Goal: Consume media (video, audio)

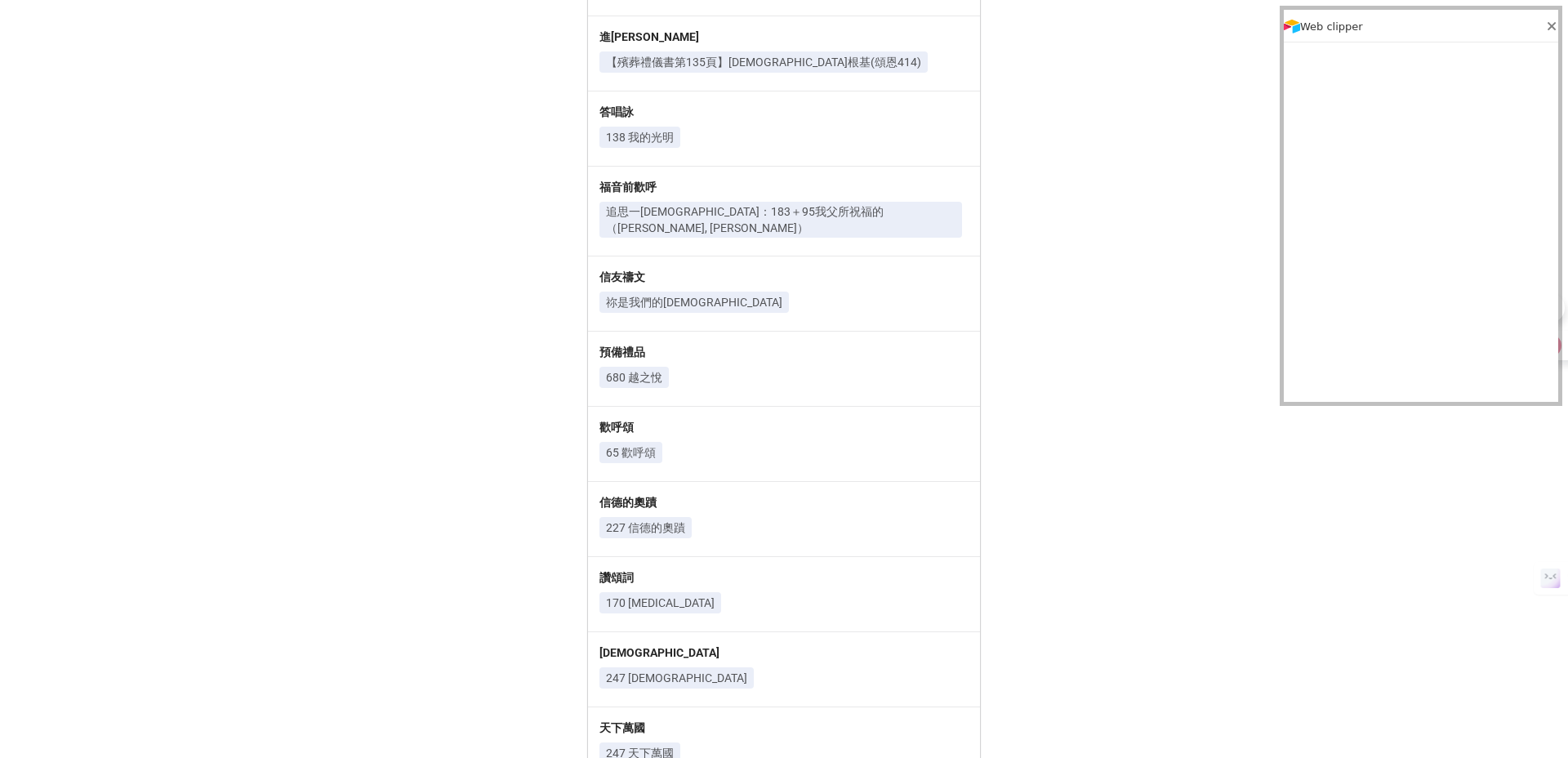
scroll to position [579, 0]
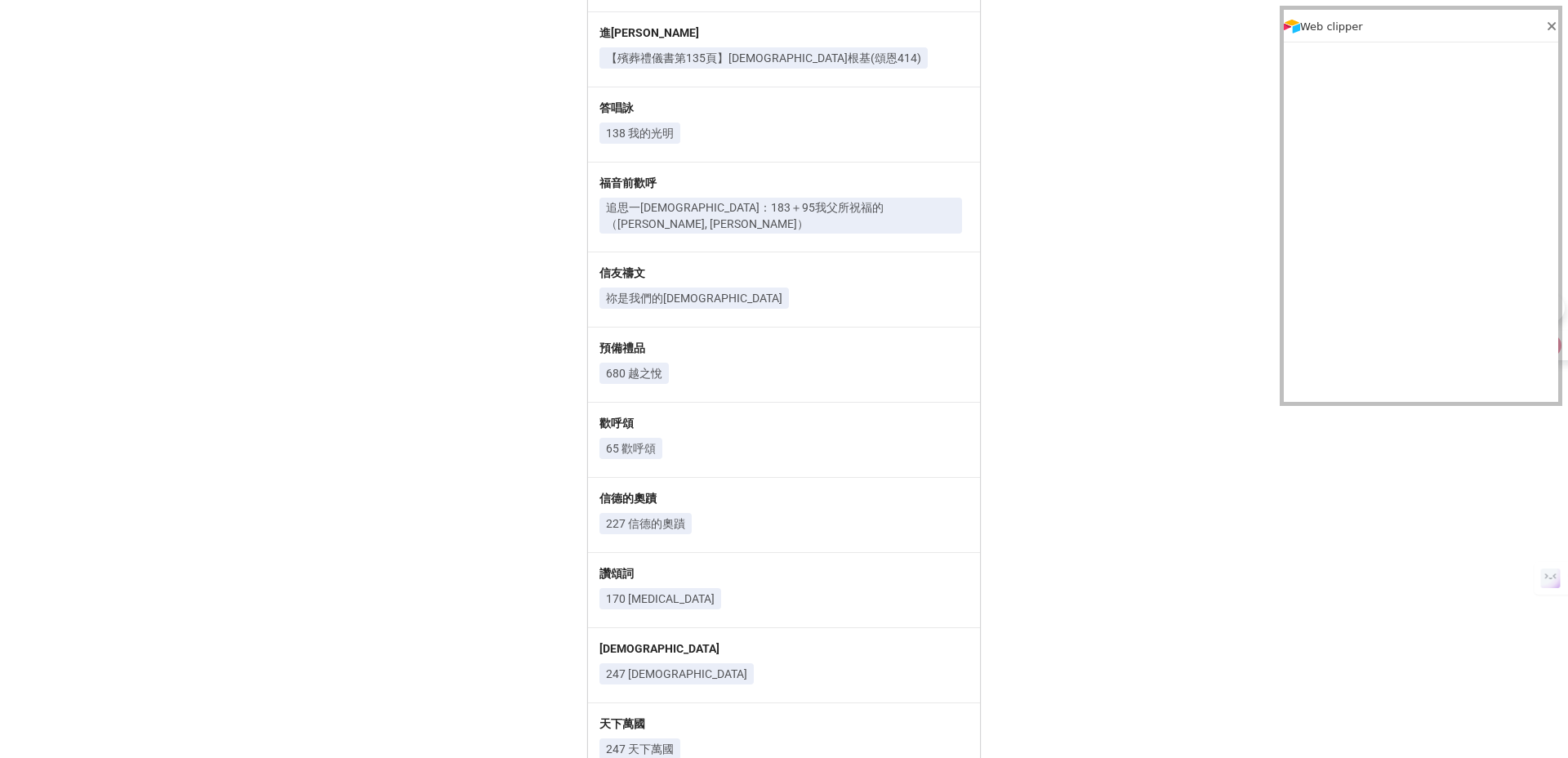
click at [672, 290] on p "祢是我們的救主" at bounding box center [694, 298] width 177 height 16
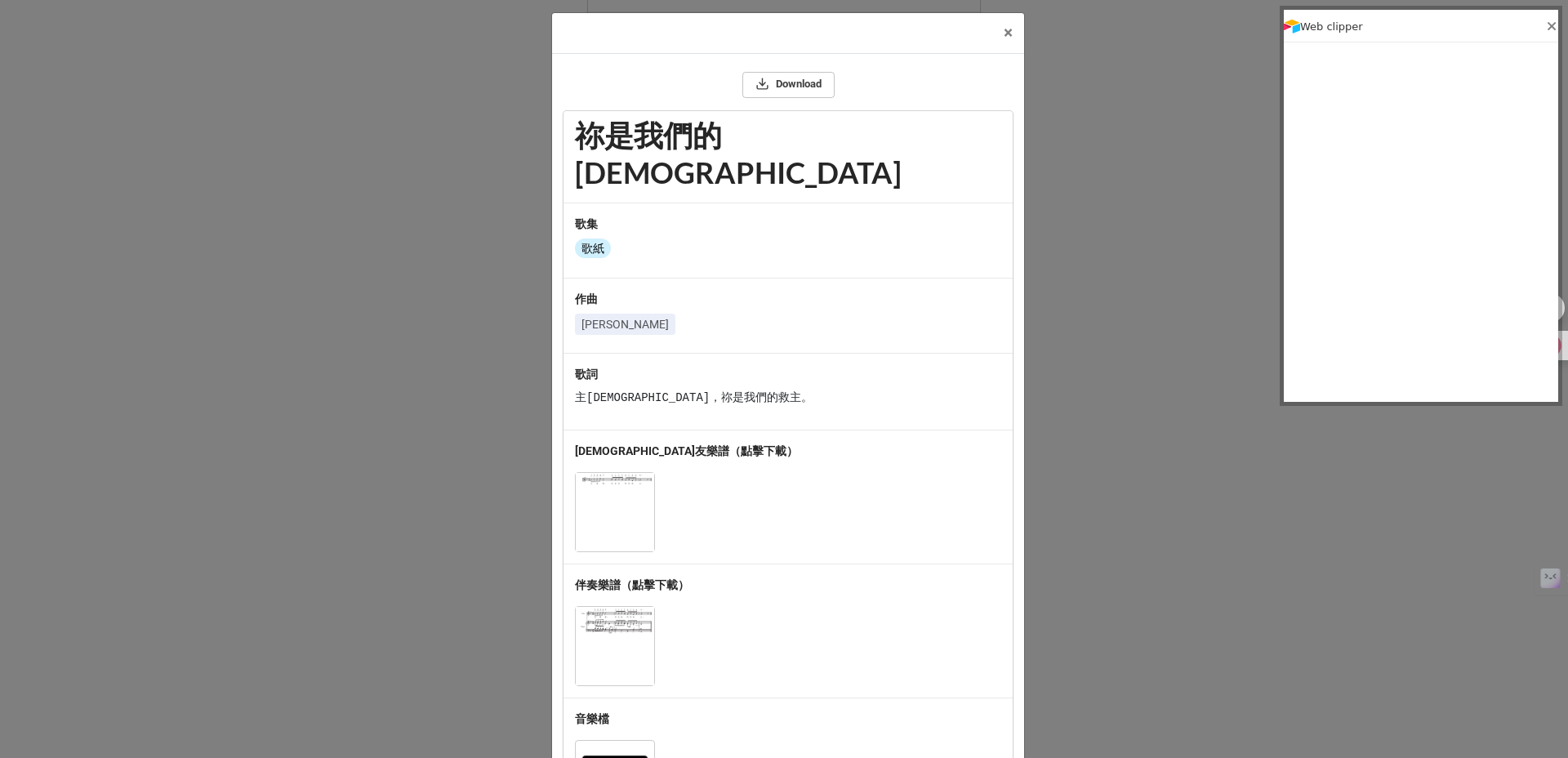
scroll to position [0, 0]
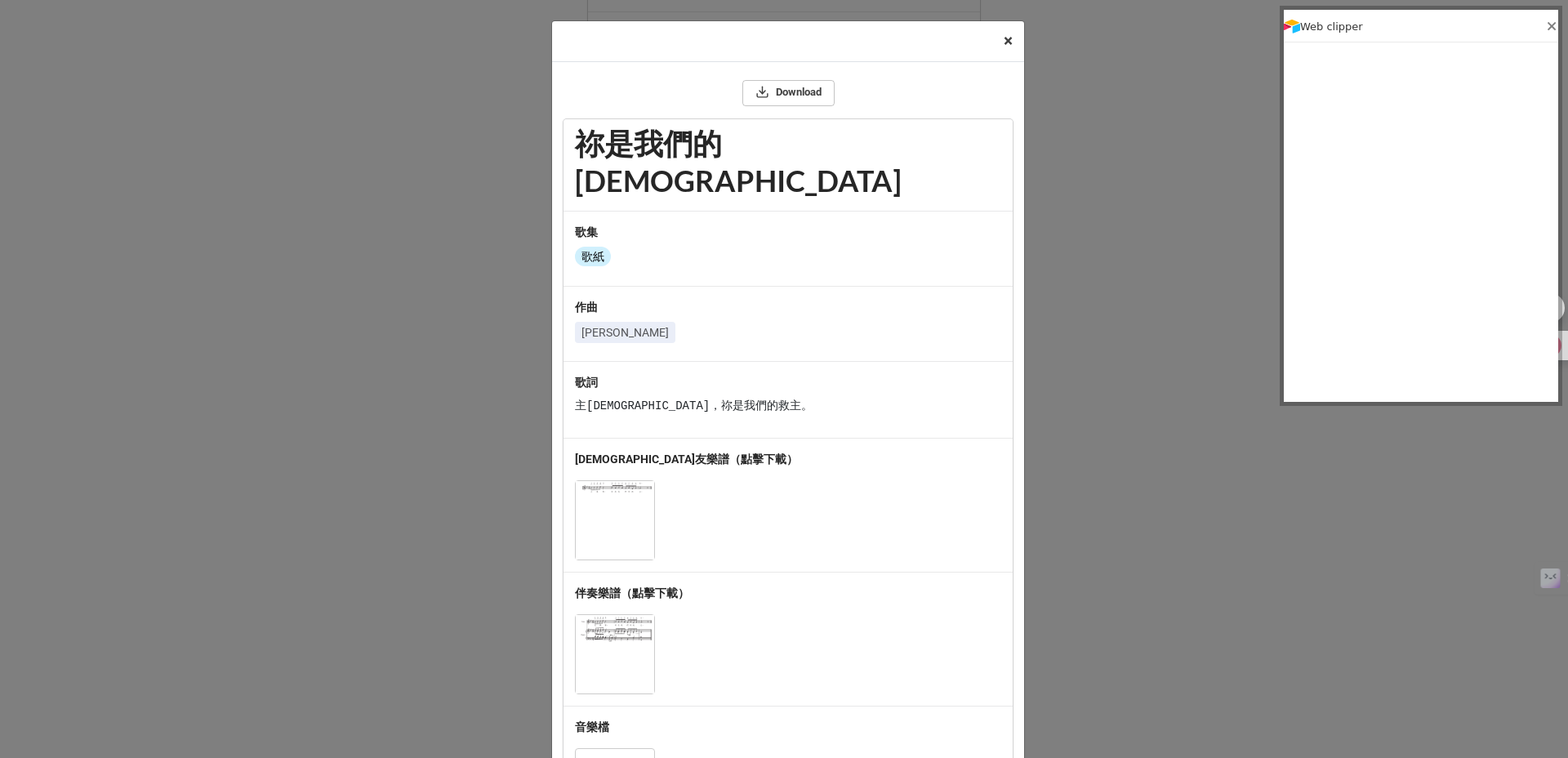
click at [1003, 40] on span "×" at bounding box center [1007, 41] width 9 height 19
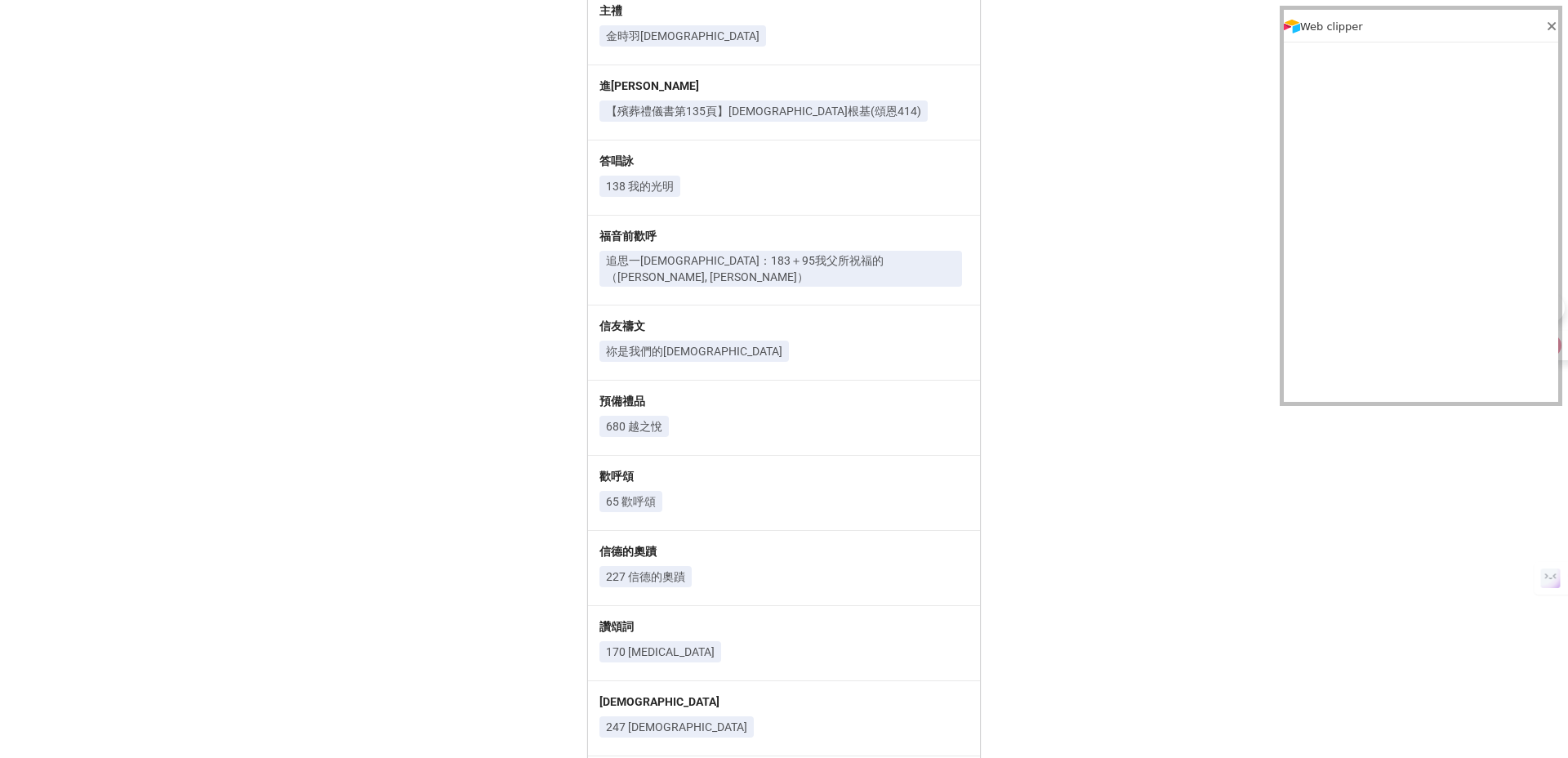
scroll to position [497, 0]
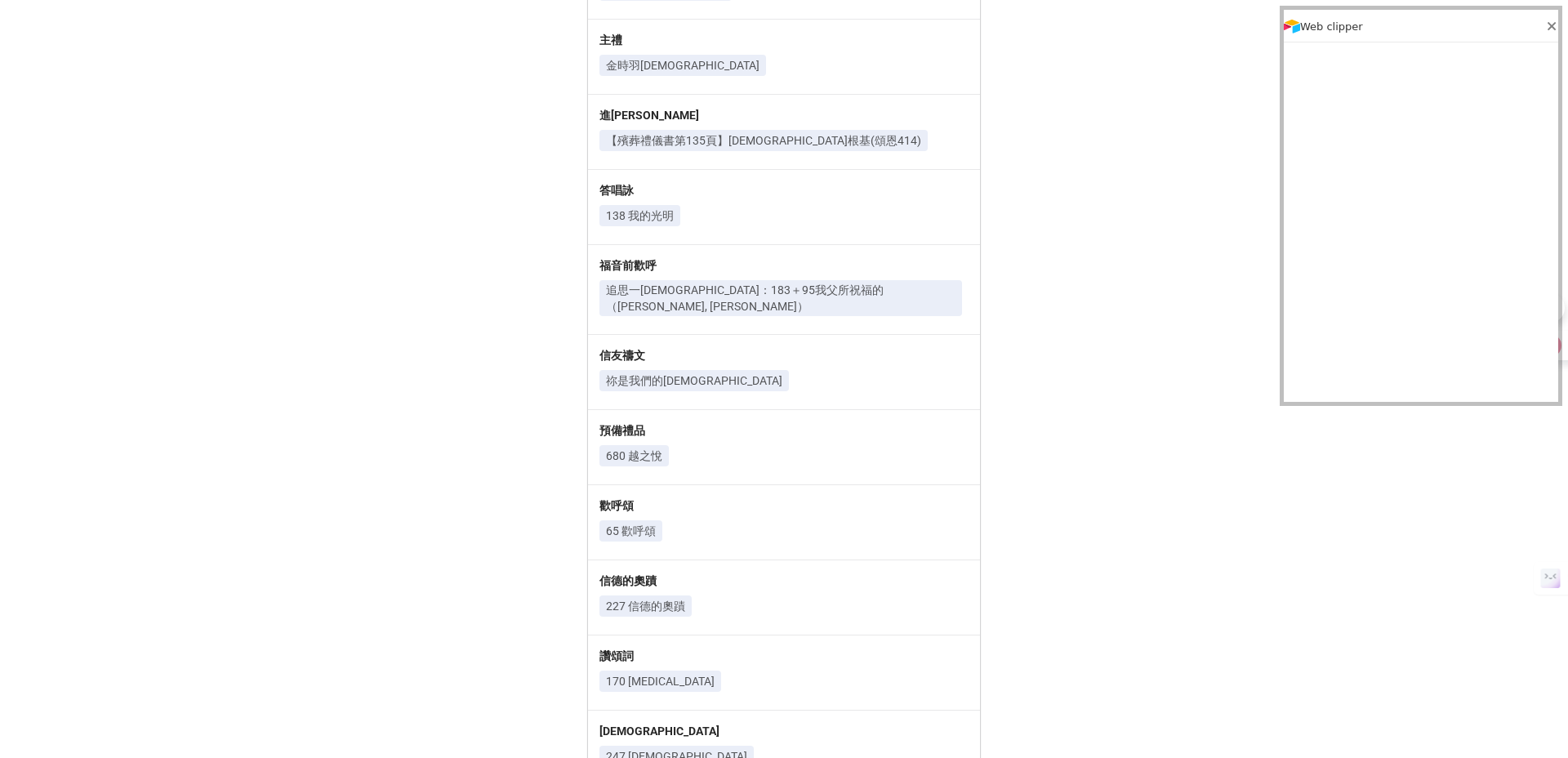
click at [690, 282] on p "追思一福音：183＋95我父所祝福的（江文也, 劉志明）" at bounding box center [780, 298] width 349 height 33
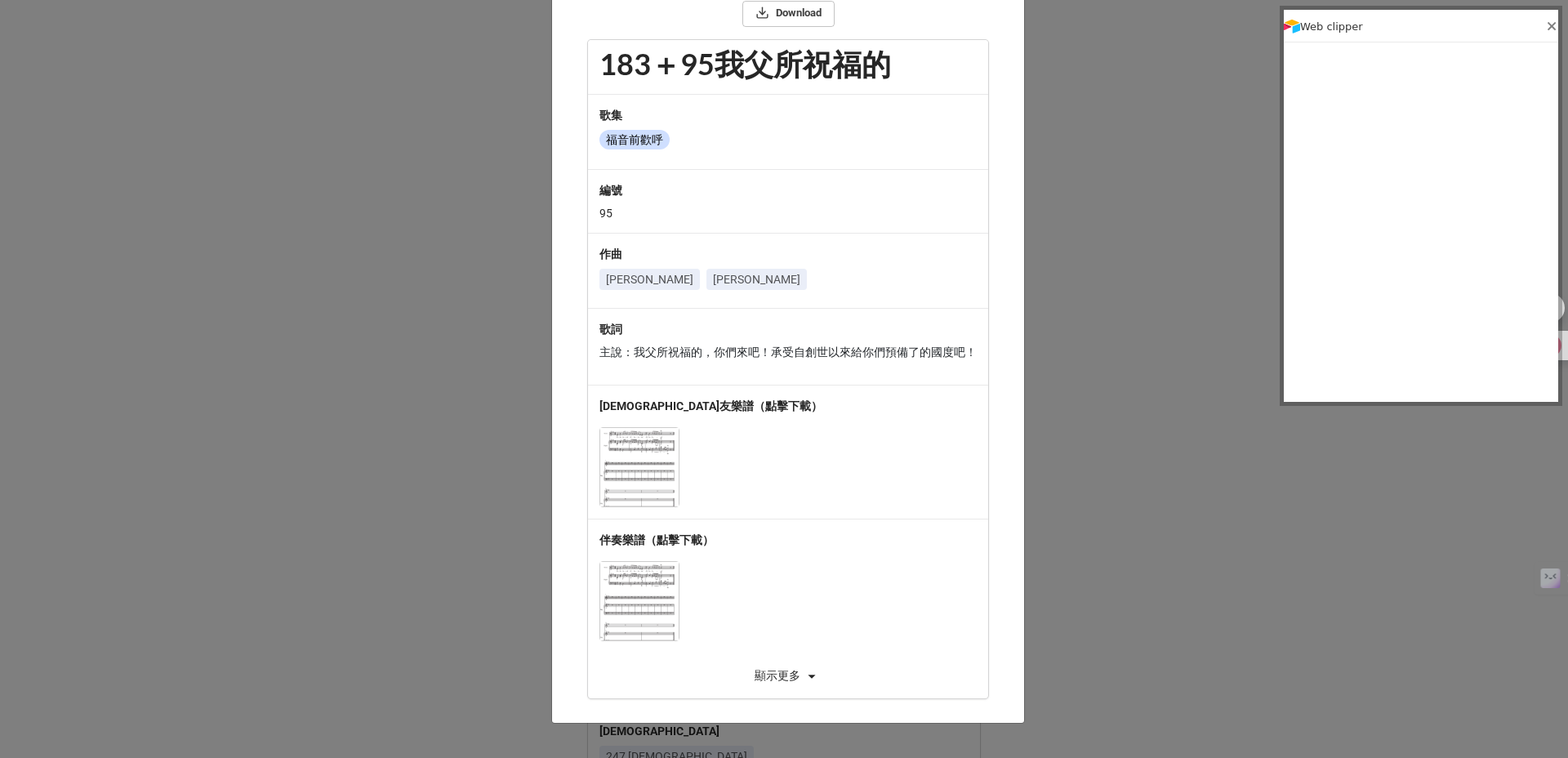
scroll to position [0, 0]
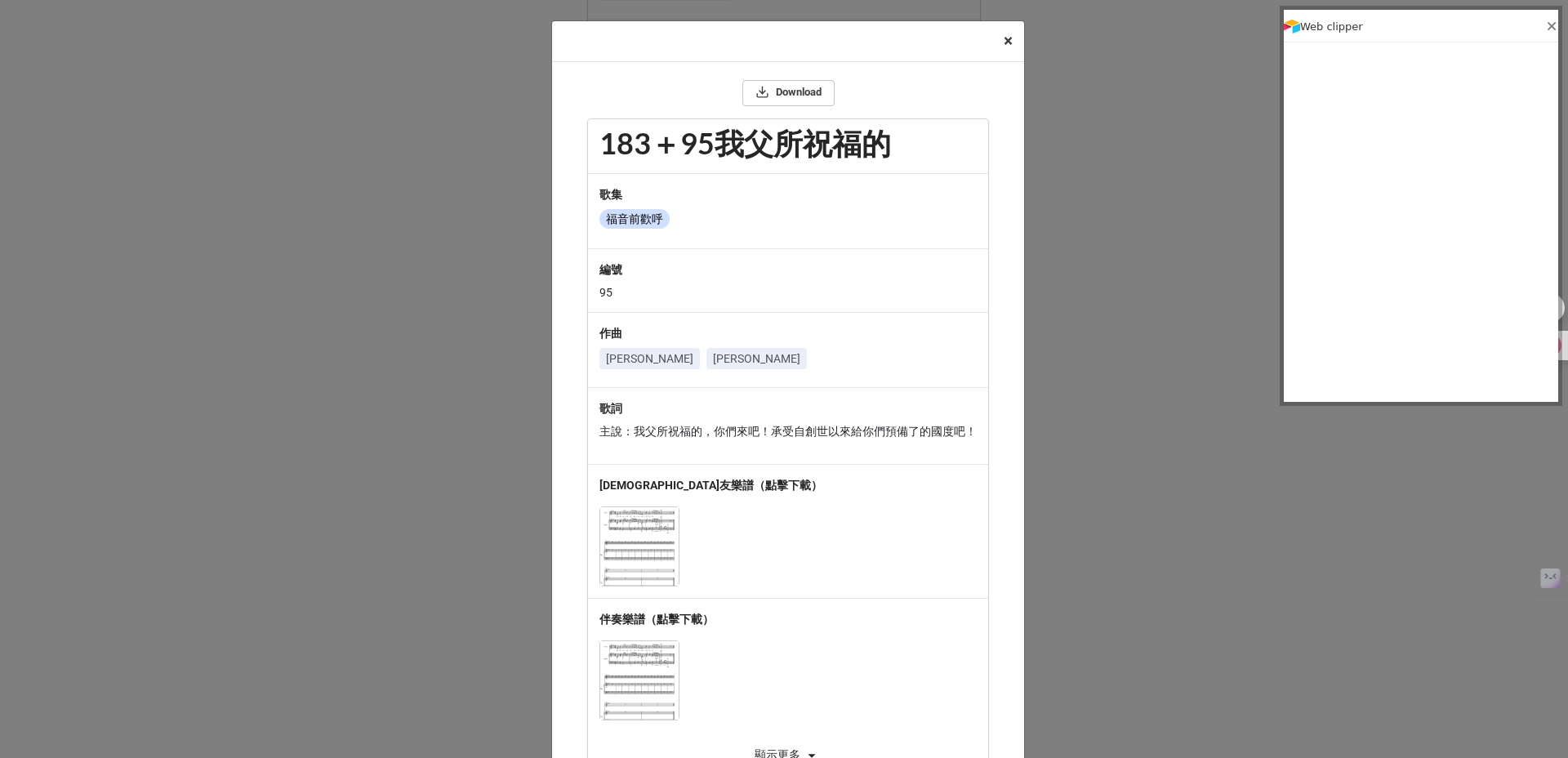
click at [1003, 36] on span "×" at bounding box center [1007, 41] width 9 height 19
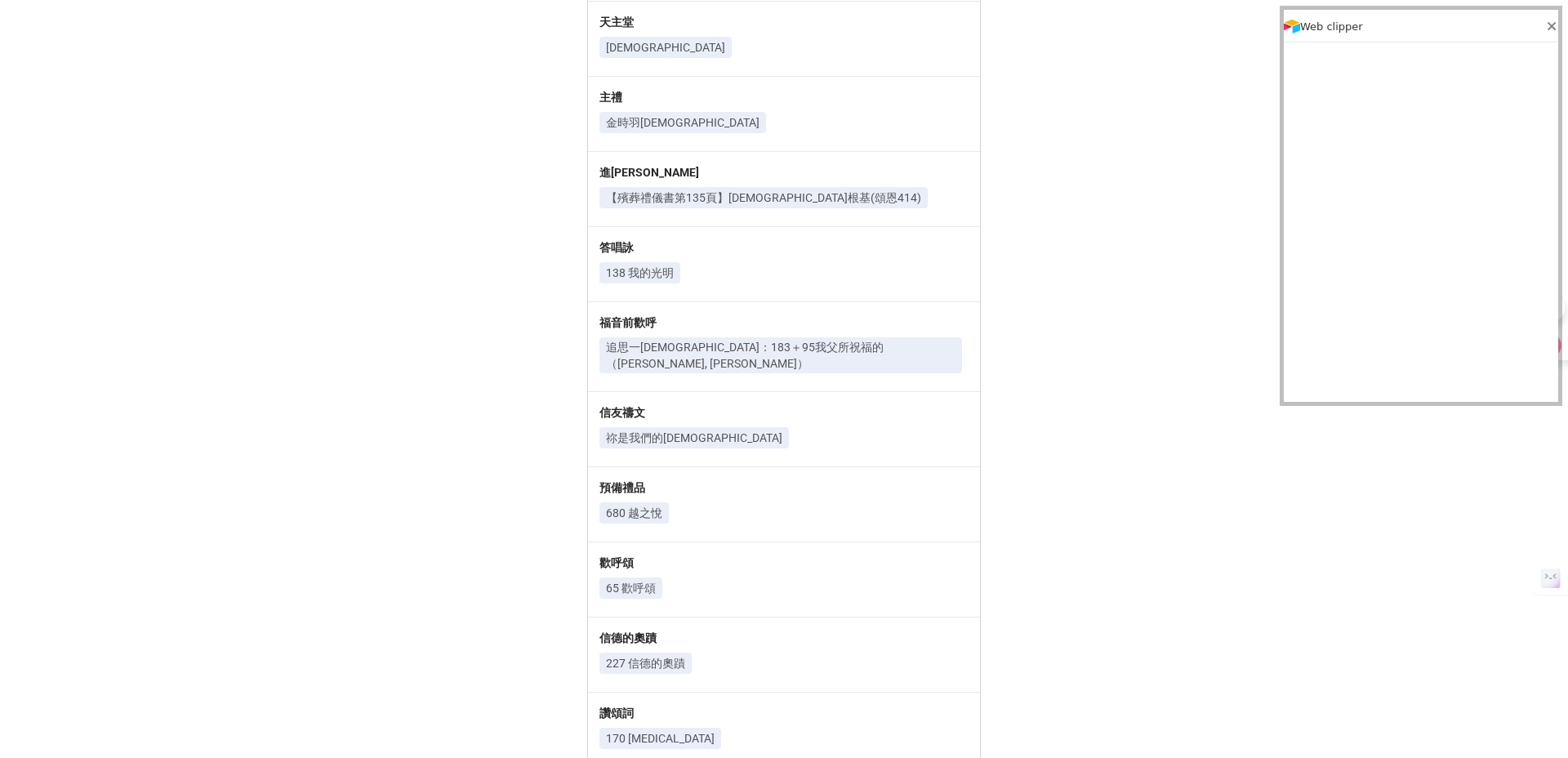
scroll to position [442, 0]
click at [828, 338] on p "追思一福音：183＋95我父所祝福的（江文也, 劉志明）" at bounding box center [780, 354] width 349 height 33
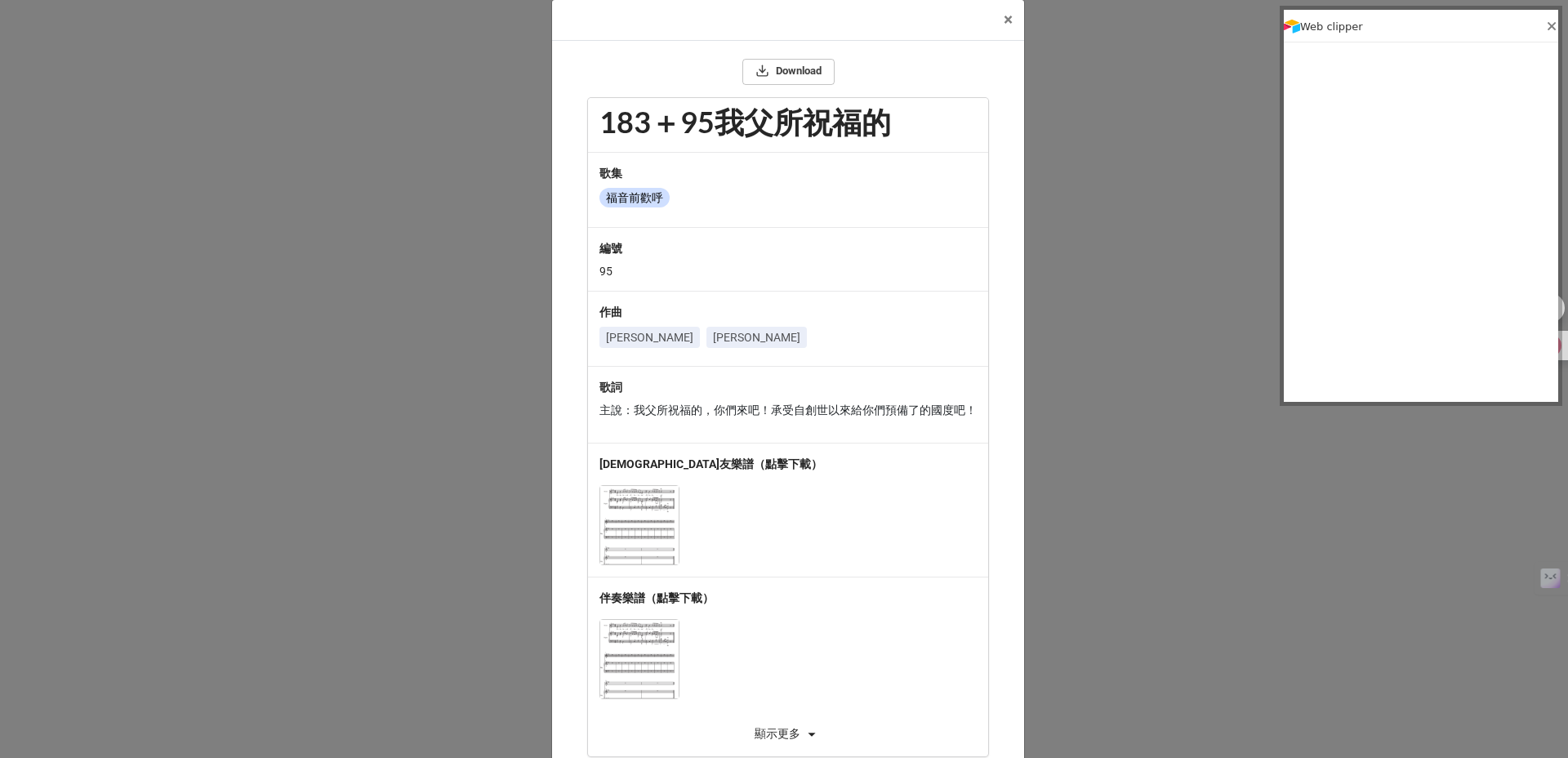
scroll to position [22, 0]
click at [1003, 16] on span "×" at bounding box center [1007, 19] width 9 height 19
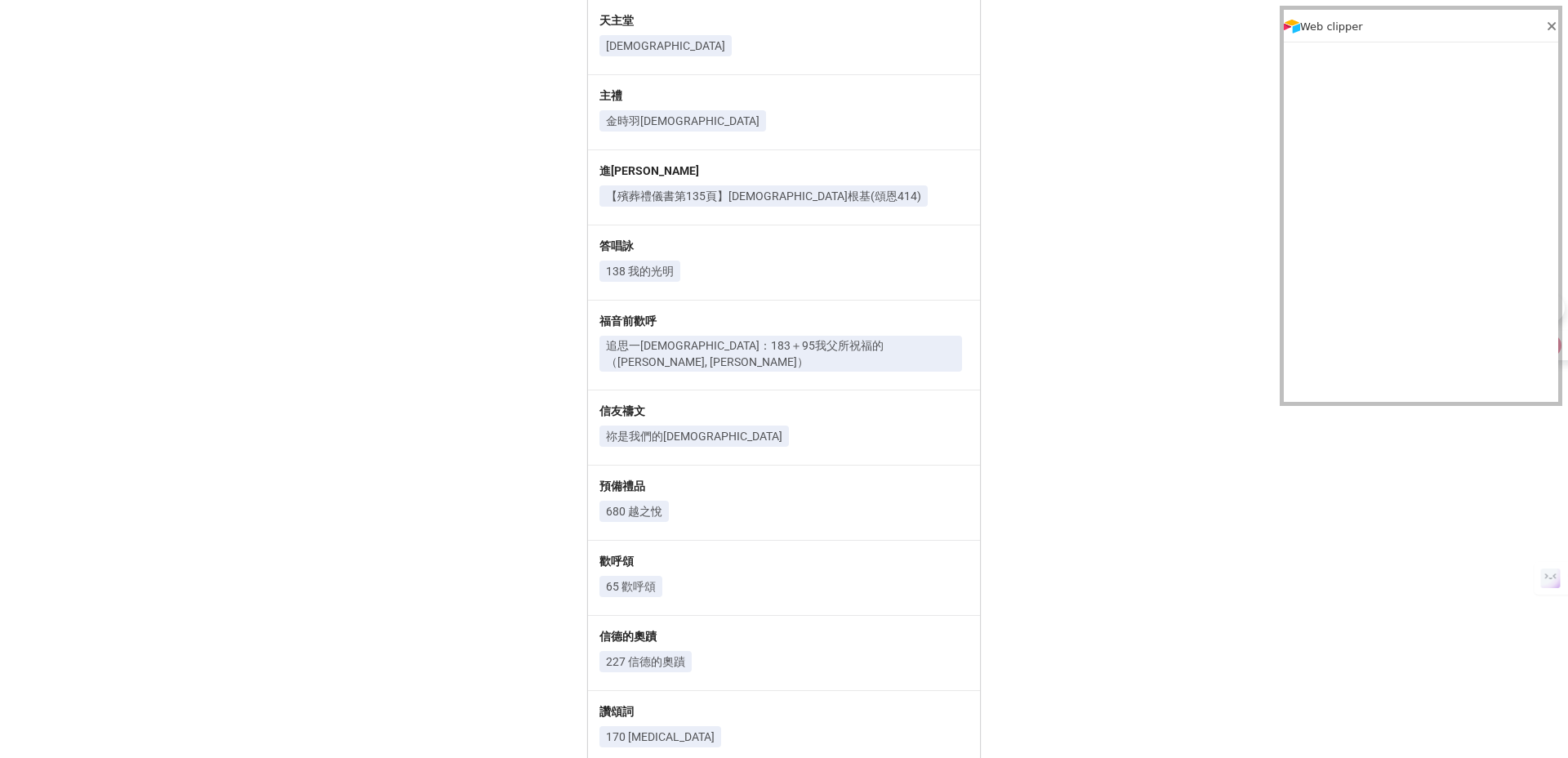
scroll to position [448, 0]
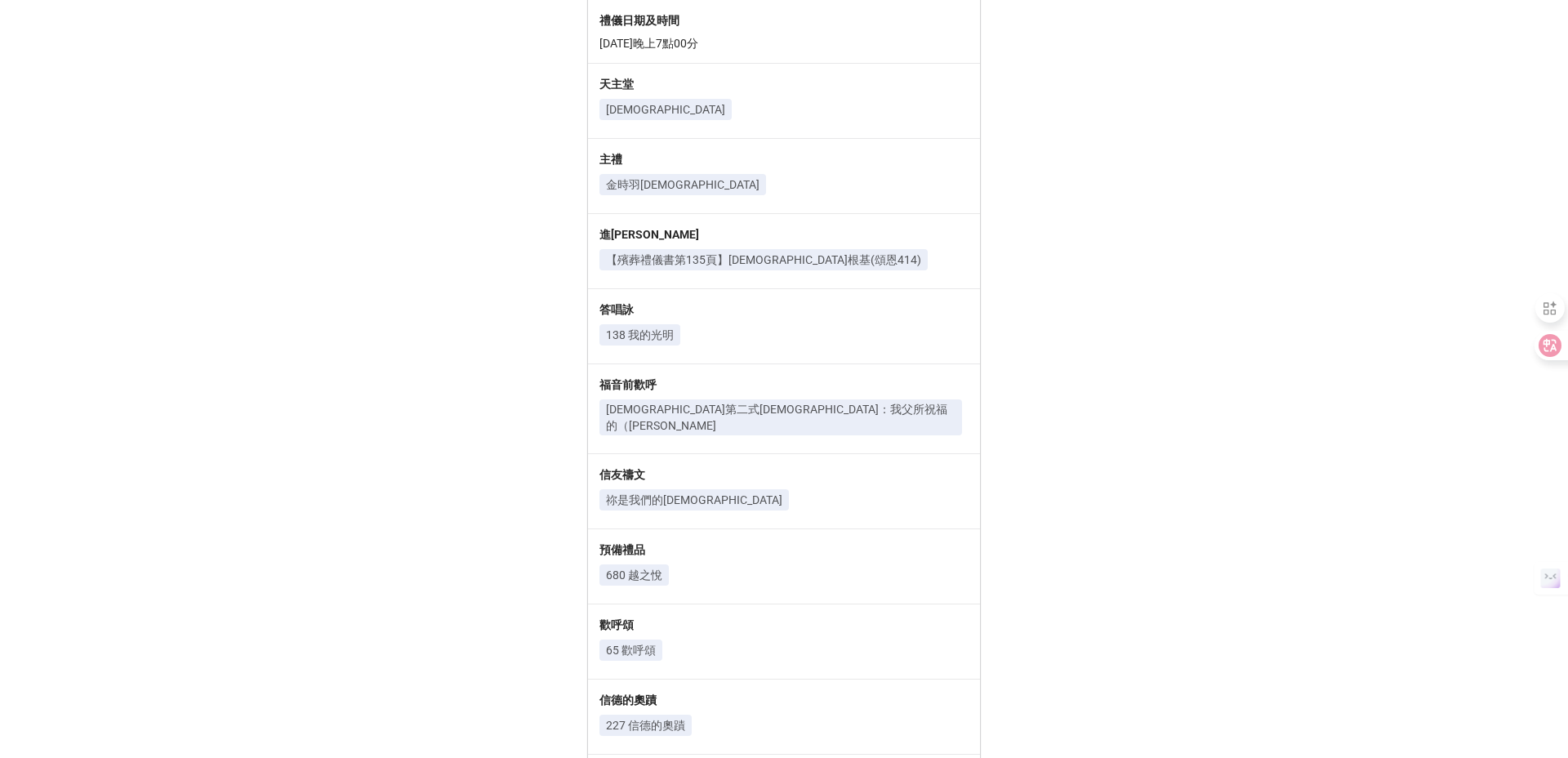
scroll to position [493, 0]
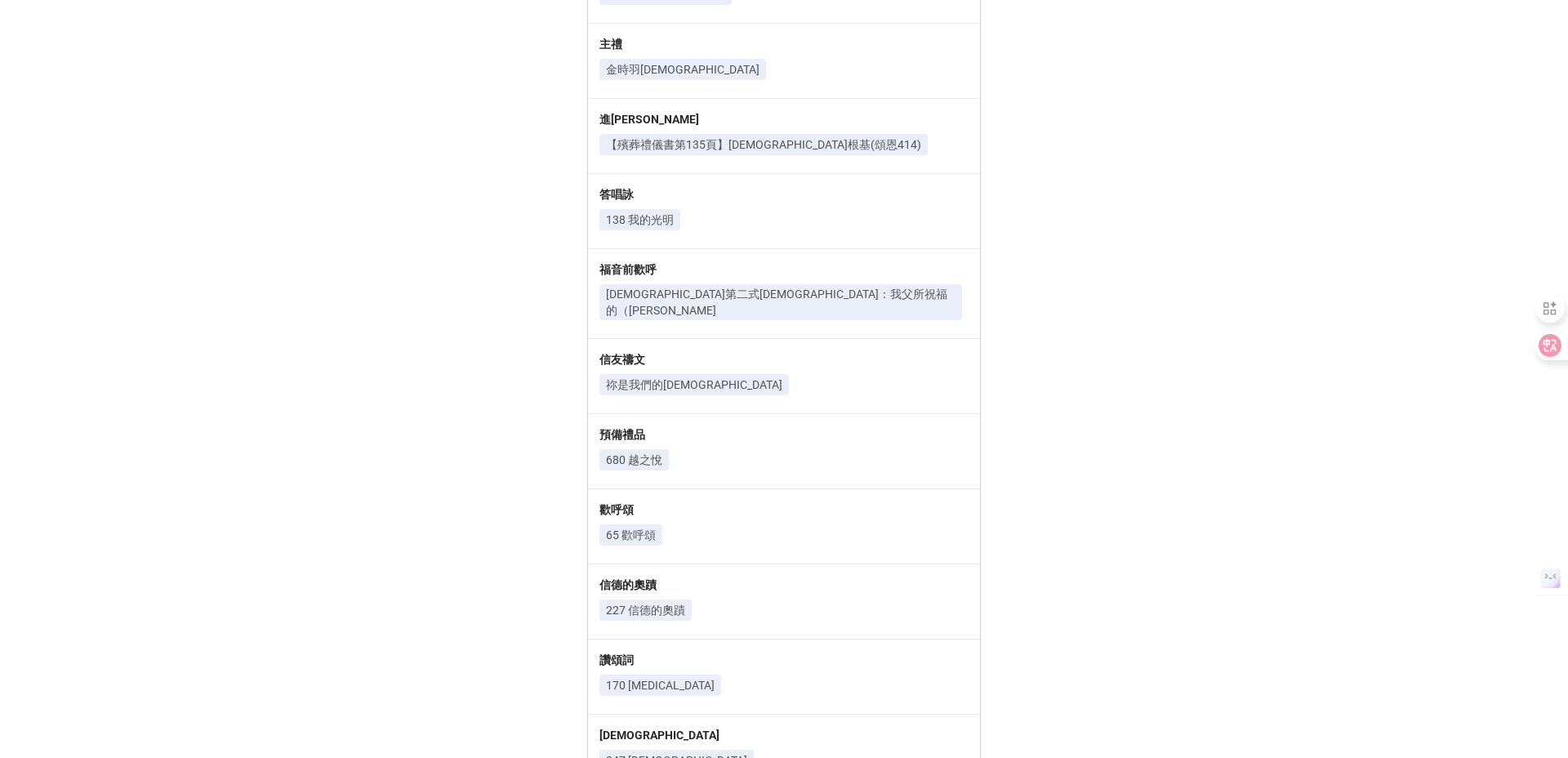
click at [779, 286] on p "[DEMOGRAPHIC_DATA]第二式[DEMOGRAPHIC_DATA]：我父所祝福的（[PERSON_NAME]" at bounding box center [780, 302] width 349 height 33
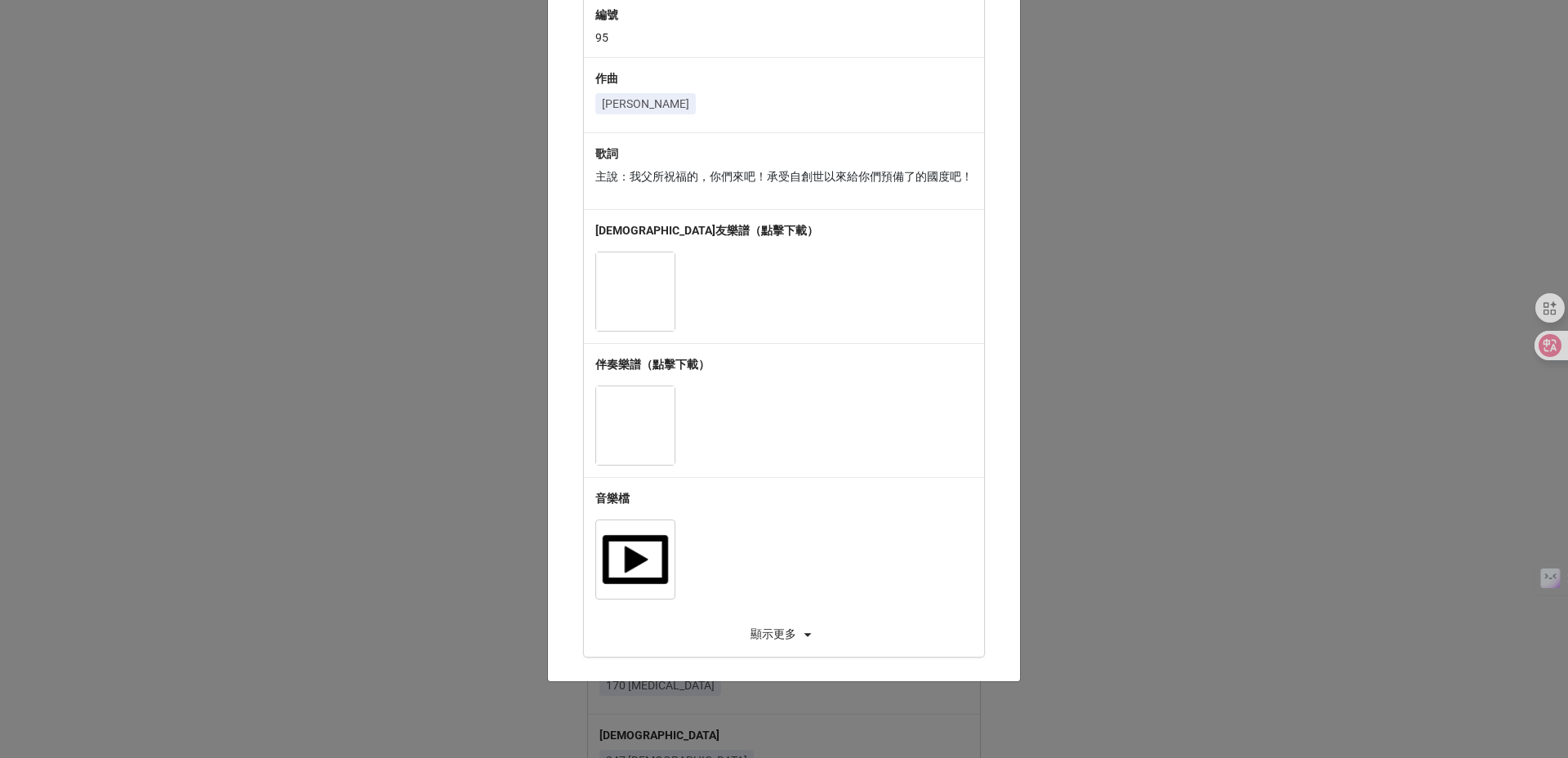
scroll to position [280, 0]
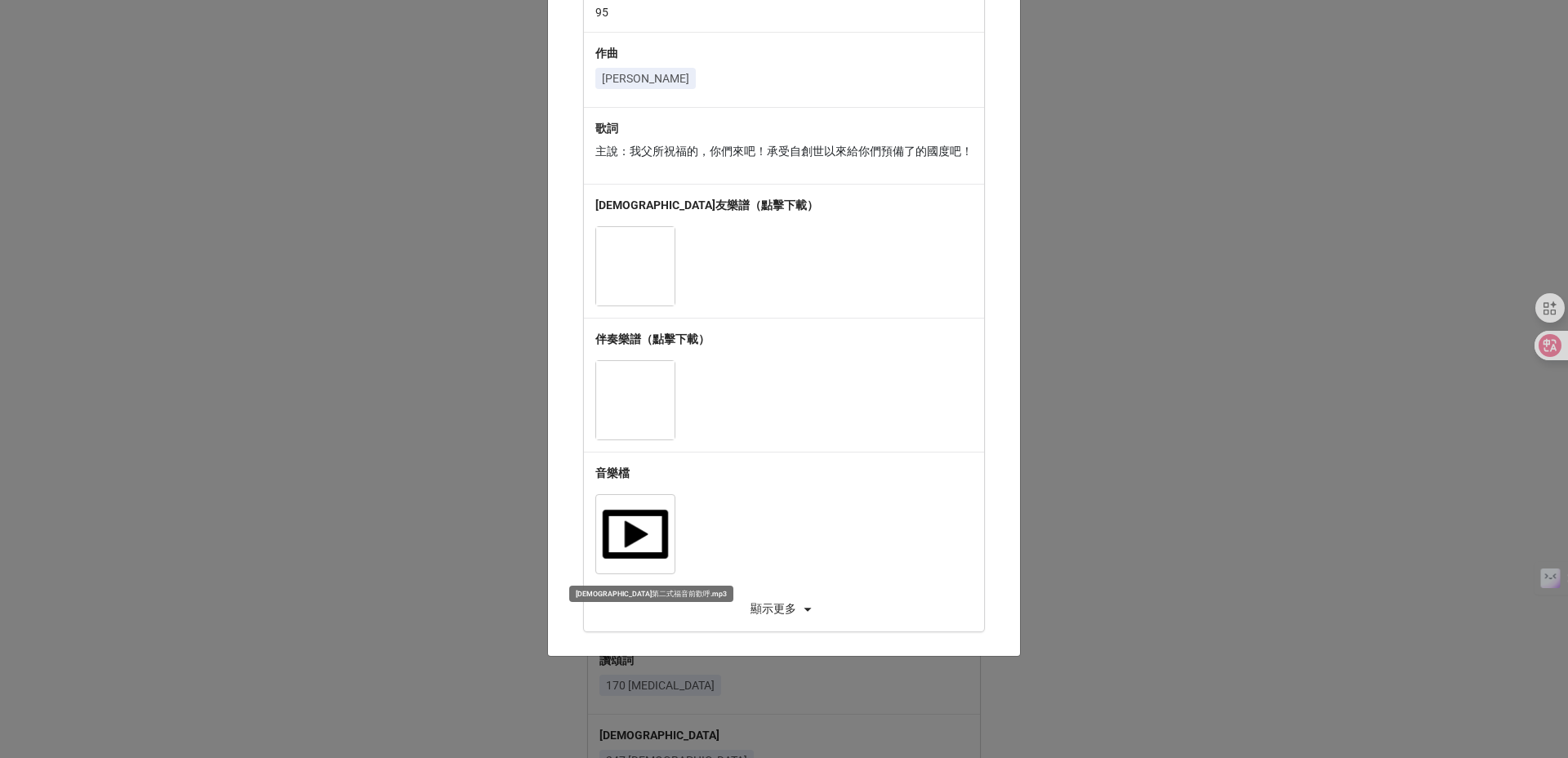
click at [629, 540] on img at bounding box center [635, 534] width 79 height 79
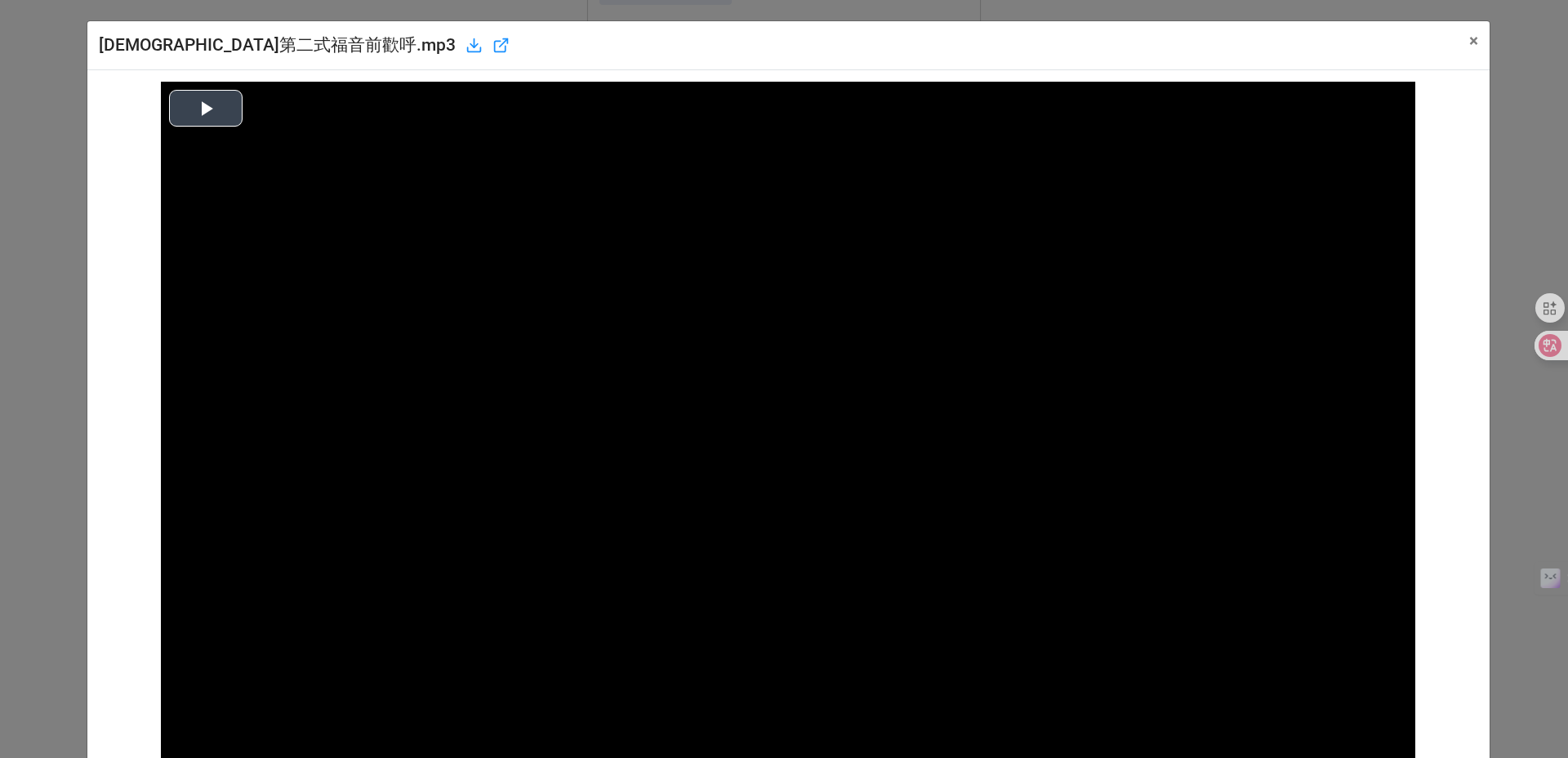
click at [204, 102] on button "Play Video" at bounding box center [206, 107] width 74 height 36
click at [1469, 36] on span "×" at bounding box center [1473, 41] width 9 height 19
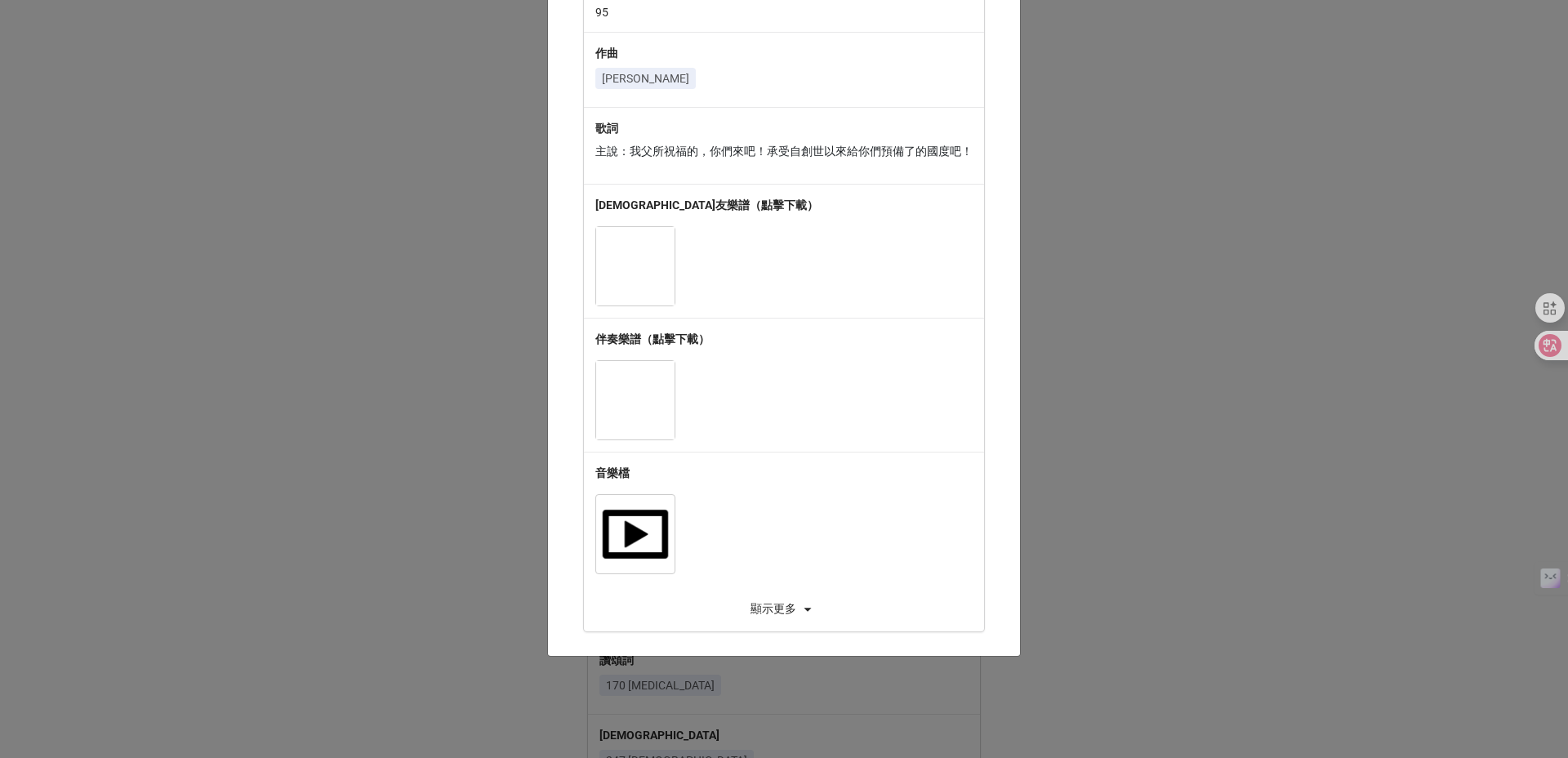
click at [1262, 140] on div "× Close Download 我父所祝福的 歌集 [DEMOGRAPHIC_DATA]前歡呼 編號 95 作曲 [PERSON_NAME] 主說：我父所祝…" at bounding box center [784, 379] width 1568 height 758
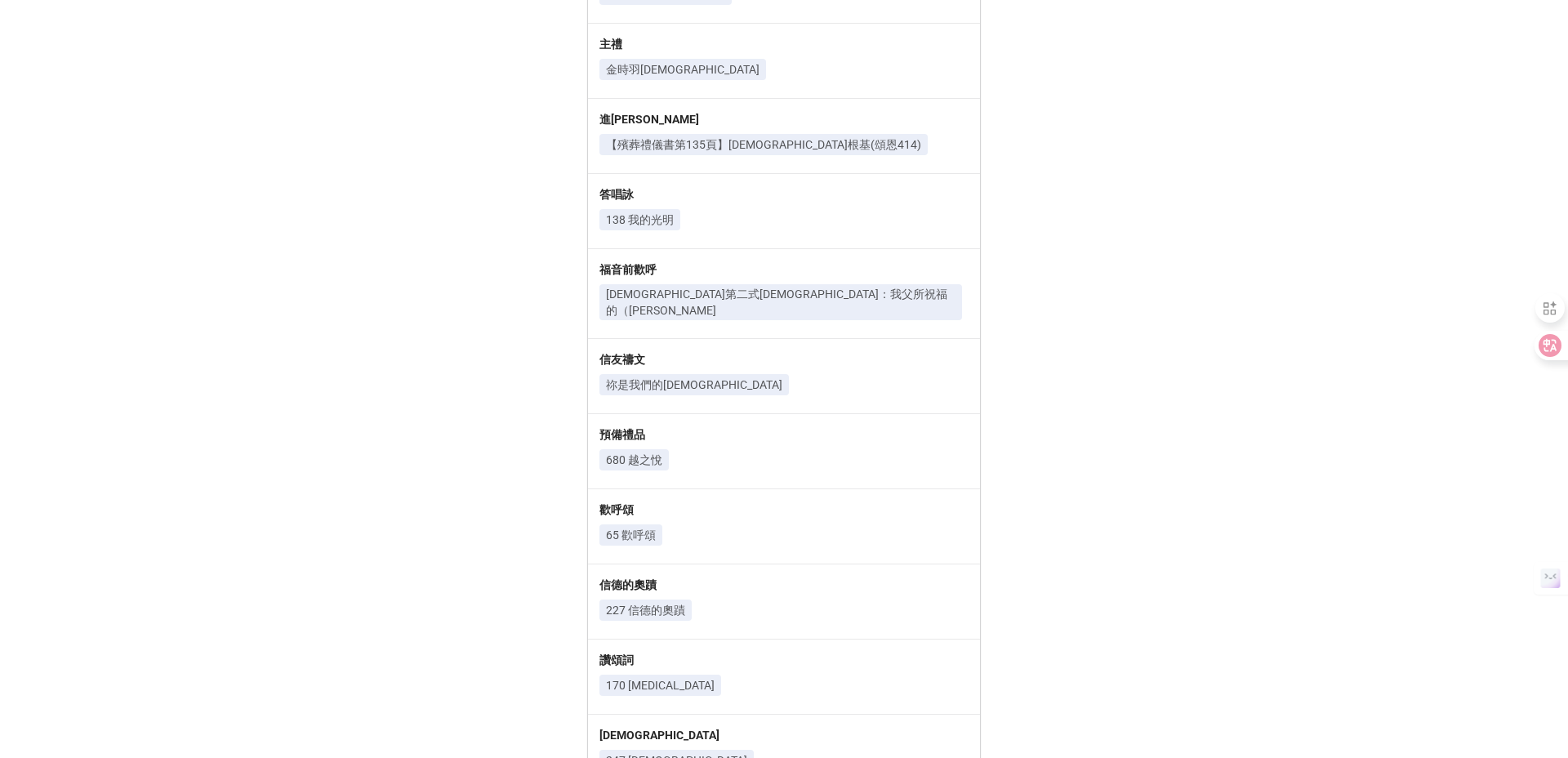
click at [607, 61] on p "金時羽[DEMOGRAPHIC_DATA]" at bounding box center [682, 69] width 153 height 16
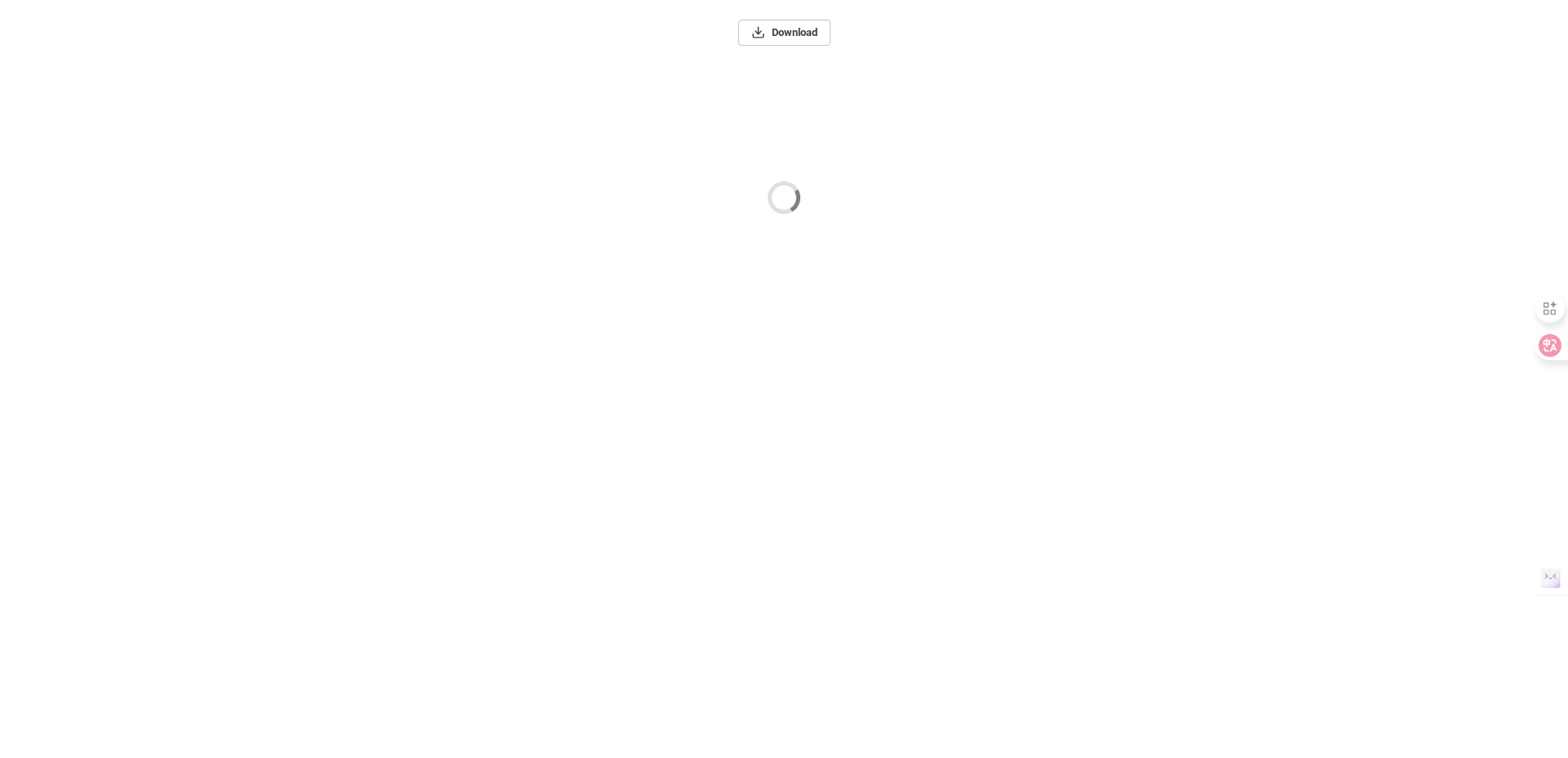
scroll to position [0, 0]
